Goal: Information Seeking & Learning: Learn about a topic

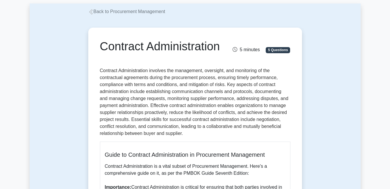
scroll to position [58, 0]
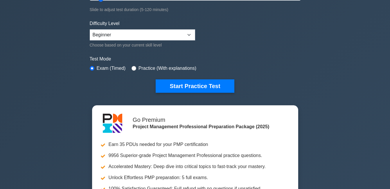
scroll to position [116, 0]
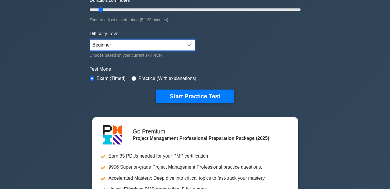
click at [189, 45] on select "Beginner Intermediate Expert" at bounding box center [143, 45] width 106 height 11
select select "intermediate"
click at [90, 40] on select "Beginner Intermediate Expert" at bounding box center [143, 45] width 106 height 11
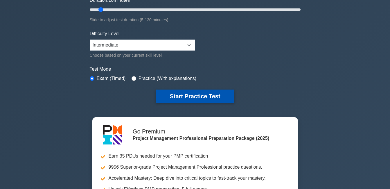
click at [174, 97] on button "Start Practice Test" at bounding box center [195, 96] width 78 height 13
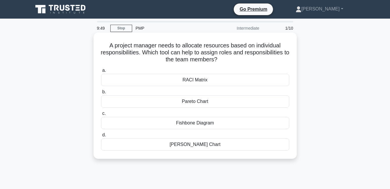
click at [198, 81] on div "RACI Matrix" at bounding box center [195, 80] width 188 height 12
click at [101, 72] on input "a. RACI Matrix" at bounding box center [101, 71] width 0 height 4
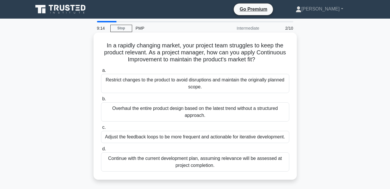
scroll to position [29, 0]
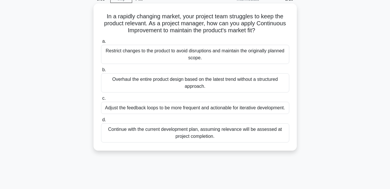
click at [126, 110] on div "Adjust the feedback loops to be more frequent and actionable for iterative deve…" at bounding box center [195, 108] width 188 height 12
click at [101, 100] on input "c. Adjust the feedback loops to be more frequent and actionable for iterative d…" at bounding box center [101, 99] width 0 height 4
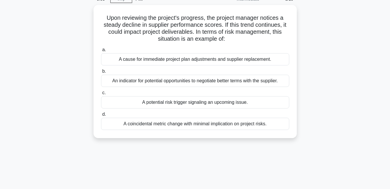
scroll to position [0, 0]
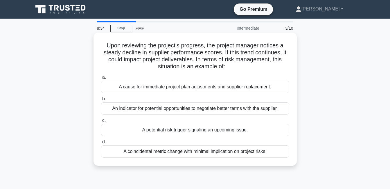
click at [131, 131] on div "A potential risk trigger signaling an upcoming issue." at bounding box center [195, 130] width 188 height 12
click at [101, 122] on input "c. A potential risk trigger signaling an upcoming issue." at bounding box center [101, 121] width 0 height 4
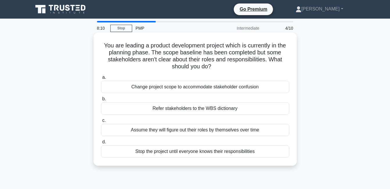
click at [152, 109] on div "Refer stakeholders to the WBS dictionary" at bounding box center [195, 108] width 188 height 12
click at [101, 101] on input "b. Refer stakeholders to the WBS dictionary" at bounding box center [101, 99] width 0 height 4
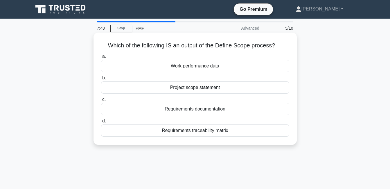
click at [171, 88] on div "Project scope statement" at bounding box center [195, 87] width 188 height 12
click at [101, 80] on input "b. Project scope statement" at bounding box center [101, 78] width 0 height 4
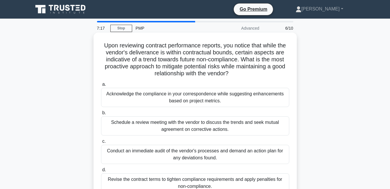
scroll to position [29, 0]
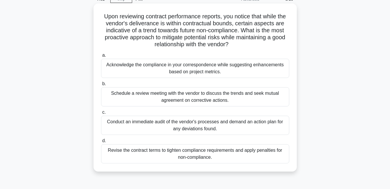
click at [124, 129] on div "Conduct an immediate audit of the vendor's processes and demand an action plan …" at bounding box center [195, 125] width 188 height 19
click at [101, 114] on input "c. Conduct an immediate audit of the vendor's processes and demand an action pl…" at bounding box center [101, 112] width 0 height 4
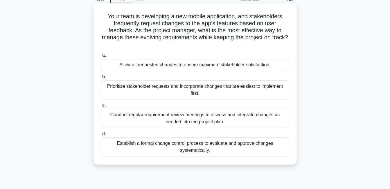
click at [236, 122] on div "Conduct regular requirement review meetings to discuss and integrate changes as…" at bounding box center [195, 118] width 188 height 19
click at [101, 107] on input "c. Conduct regular requirement review meetings to discuss and integrate changes…" at bounding box center [101, 105] width 0 height 4
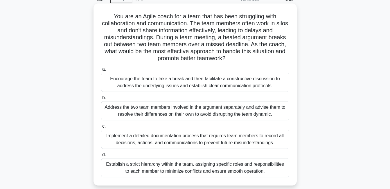
click at [171, 84] on div "Encourage the team to take a break and then facilitate a constructive discussio…" at bounding box center [195, 82] width 188 height 19
click at [101, 71] on input "a. Encourage the team to take a break and then facilitate a constructive discus…" at bounding box center [101, 69] width 0 height 4
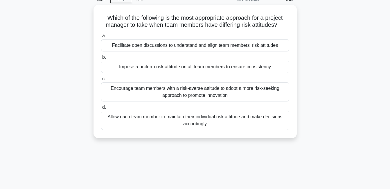
scroll to position [0, 0]
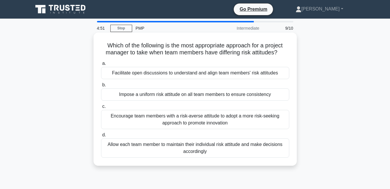
click at [142, 123] on div "Encourage team members with a risk-averse attitude to adopt a more risk-seeking…" at bounding box center [195, 119] width 188 height 19
click at [101, 108] on input "c. Encourage team members with a risk-averse attitude to adopt a more risk-seek…" at bounding box center [101, 107] width 0 height 4
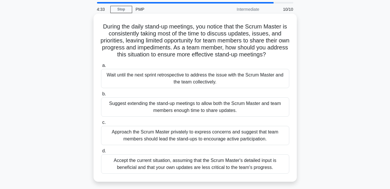
scroll to position [29, 0]
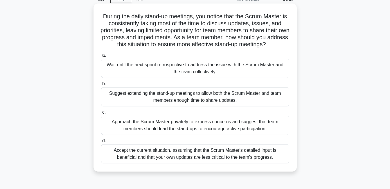
click at [124, 71] on div "Wait until the next sprint retrospective to address the issue with the Scrum Ma…" at bounding box center [195, 68] width 188 height 19
click at [101, 57] on input "a. Wait until the next sprint retrospective to address the issue with the Scrum…" at bounding box center [101, 55] width 0 height 4
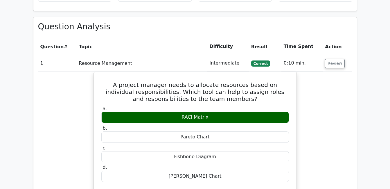
scroll to position [436, 0]
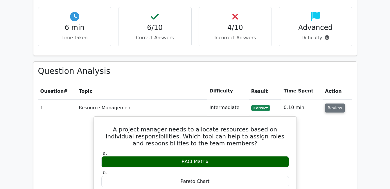
click at [337, 103] on button "Review" at bounding box center [335, 107] width 20 height 9
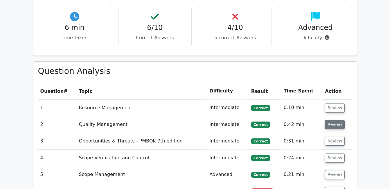
click at [337, 120] on button "Review" at bounding box center [335, 124] width 20 height 9
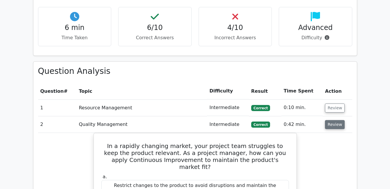
click at [334, 120] on button "Review" at bounding box center [335, 124] width 20 height 9
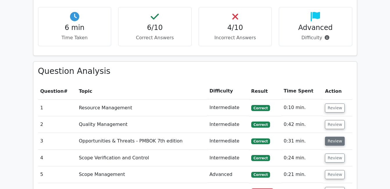
click at [335, 137] on button "Review" at bounding box center [335, 141] width 20 height 9
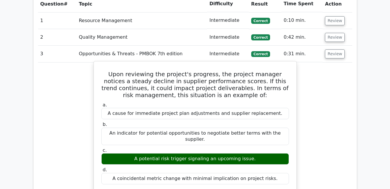
scroll to position [494, 0]
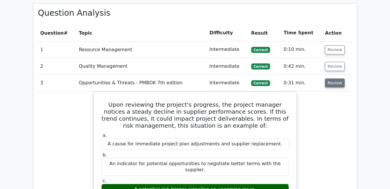
click at [339, 78] on button "Review" at bounding box center [335, 82] width 20 height 9
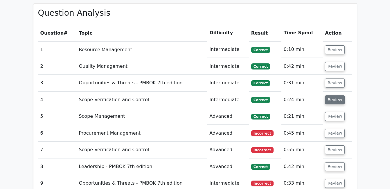
click at [333, 95] on button "Review" at bounding box center [335, 99] width 20 height 9
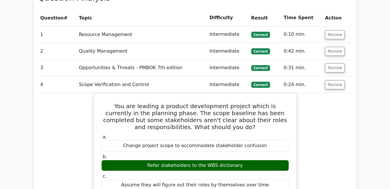
scroll to position [523, 0]
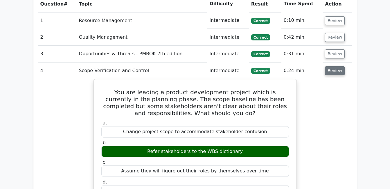
click at [336, 66] on button "Review" at bounding box center [335, 70] width 20 height 9
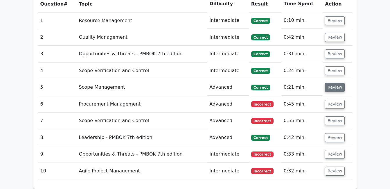
click at [335, 83] on button "Review" at bounding box center [335, 87] width 20 height 9
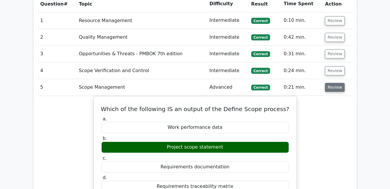
click at [334, 83] on button "Review" at bounding box center [335, 87] width 20 height 9
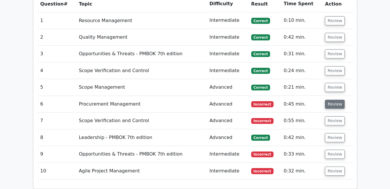
click at [329, 100] on button "Review" at bounding box center [335, 104] width 20 height 9
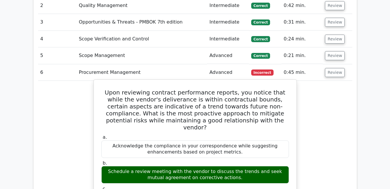
scroll to position [552, 0]
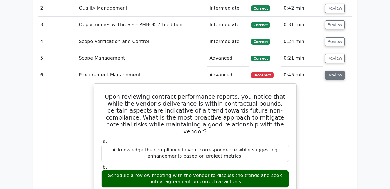
click at [339, 71] on button "Review" at bounding box center [335, 75] width 20 height 9
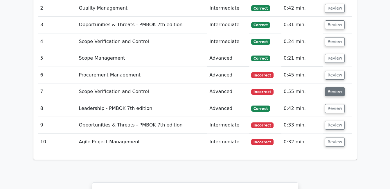
click at [341, 87] on button "Review" at bounding box center [335, 91] width 20 height 9
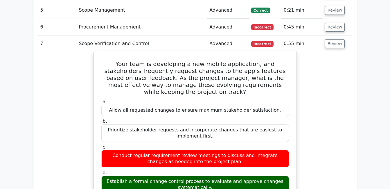
scroll to position [610, 0]
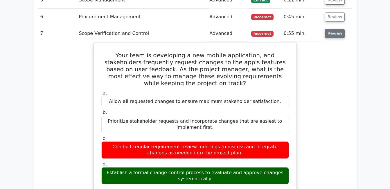
click at [339, 29] on button "Review" at bounding box center [335, 33] width 20 height 9
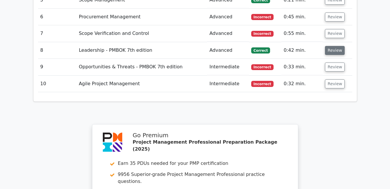
click at [337, 46] on button "Review" at bounding box center [335, 50] width 20 height 9
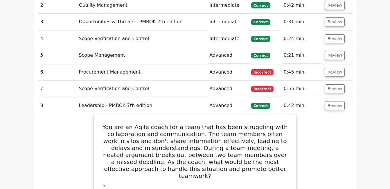
scroll to position [523, 0]
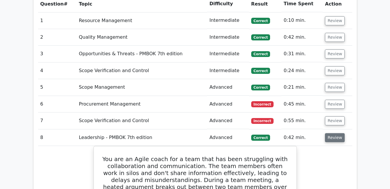
click at [336, 133] on button "Review" at bounding box center [335, 137] width 20 height 9
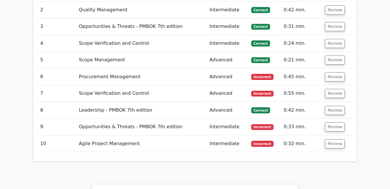
scroll to position [581, 0]
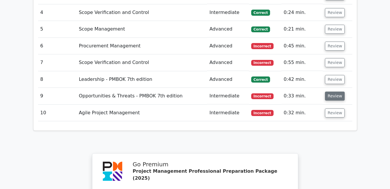
click at [333, 92] on button "Review" at bounding box center [335, 96] width 20 height 9
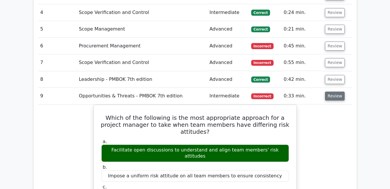
click at [331, 92] on button "Review" at bounding box center [335, 96] width 20 height 9
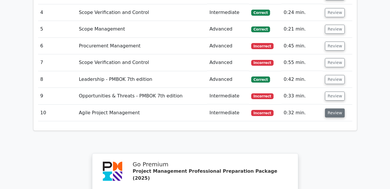
click at [329, 108] on button "Review" at bounding box center [335, 112] width 20 height 9
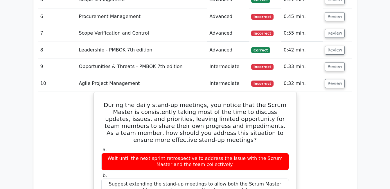
scroll to position [610, 0]
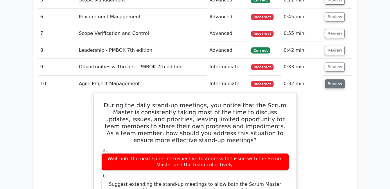
click at [335, 79] on button "Review" at bounding box center [335, 83] width 20 height 9
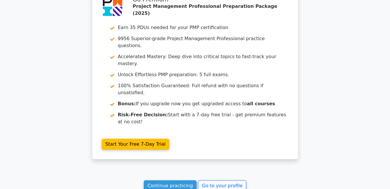
scroll to position [747, 0]
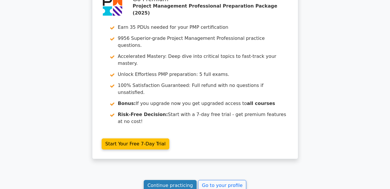
click at [162, 180] on link "Continue practicing" at bounding box center [170, 185] width 53 height 11
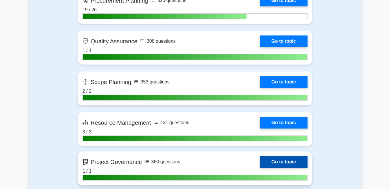
scroll to position [1017, 0]
